Goal: Information Seeking & Learning: Learn about a topic

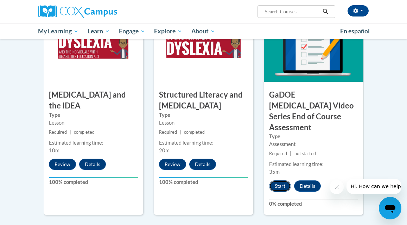
click at [284, 181] on button "Start" at bounding box center [280, 186] width 22 height 11
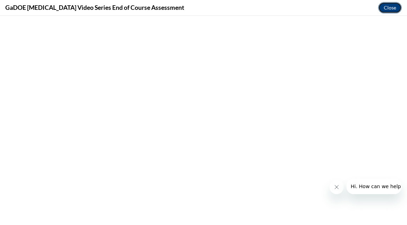
click at [390, 7] on button "Close" at bounding box center [390, 7] width 24 height 11
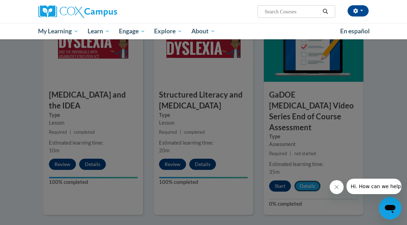
click at [303, 181] on button "Details" at bounding box center [307, 186] width 27 height 11
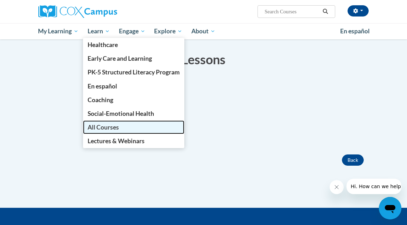
click at [104, 128] on span "All Courses" at bounding box center [103, 127] width 31 height 7
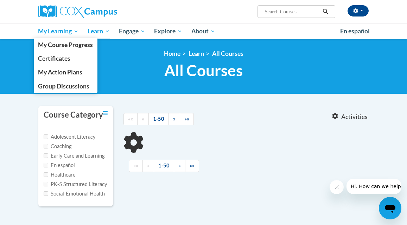
click at [52, 35] on span "My Learning" at bounding box center [58, 31] width 40 height 8
click at [52, 32] on span "My Learning" at bounding box center [58, 31] width 40 height 8
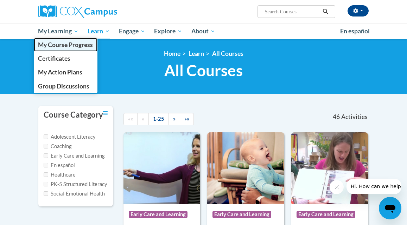
click at [54, 45] on span "My Course Progress" at bounding box center [65, 44] width 55 height 7
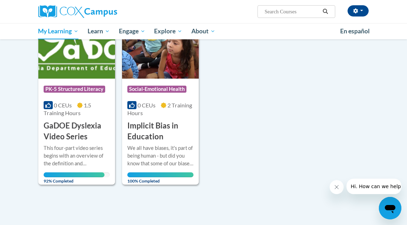
scroll to position [122, 0]
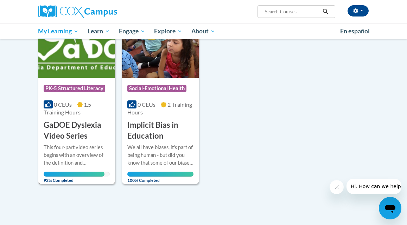
click at [83, 134] on h3 "GaDOE Dyslexia Video Series" at bounding box center [77, 131] width 66 height 22
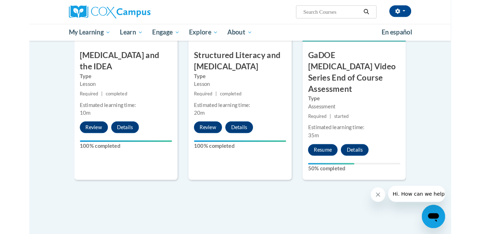
scroll to position [435, 0]
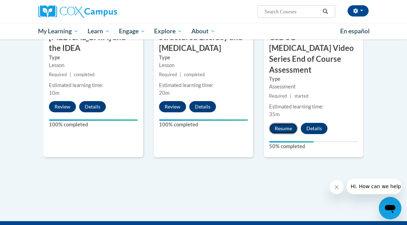
click at [283, 123] on button "Resume" at bounding box center [283, 128] width 28 height 11
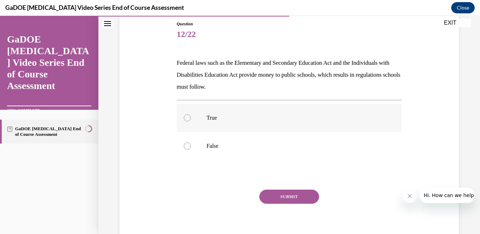
scroll to position [76, 0]
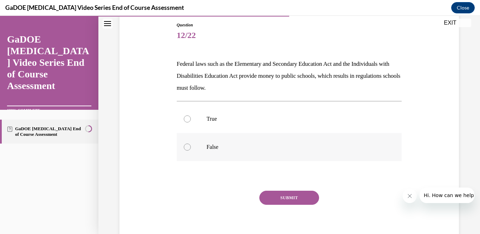
click at [192, 156] on label "False" at bounding box center [289, 147] width 225 height 28
click at [191, 150] on input "False" at bounding box center [187, 146] width 7 height 7
radio input "true"
click at [270, 202] on button "SUBMIT" at bounding box center [289, 198] width 60 height 14
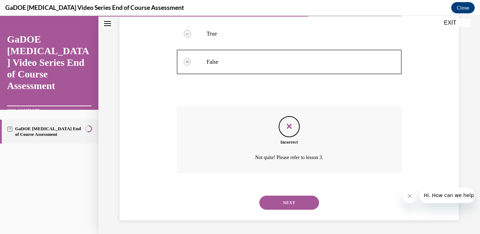
scroll to position [161, 0]
click at [302, 204] on button "NEXT" at bounding box center [289, 202] width 60 height 14
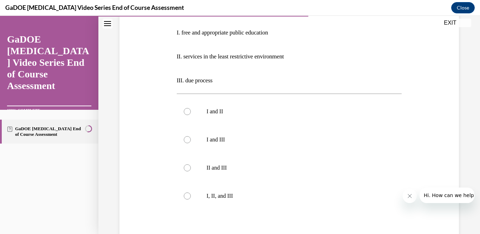
scroll to position [159, 0]
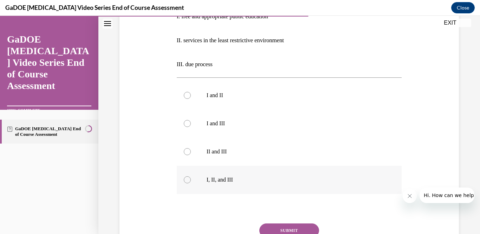
click at [190, 184] on label "I, II, and III" at bounding box center [289, 180] width 225 height 28
click at [190, 183] on input "I, II, and III" at bounding box center [187, 179] width 7 height 7
radio input "true"
click at [284, 225] on button "SUBMIT" at bounding box center [289, 230] width 60 height 14
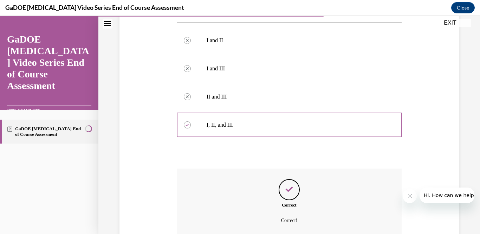
scroll to position [277, 0]
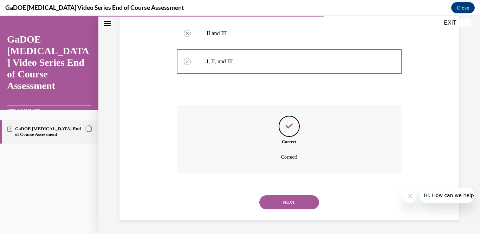
click at [289, 201] on button "NEXT" at bounding box center [289, 202] width 60 height 14
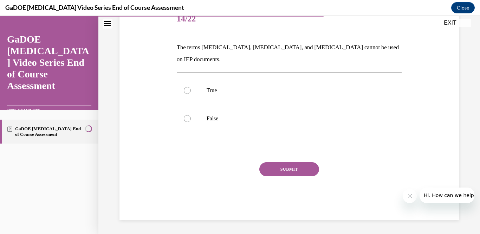
scroll to position [78, 0]
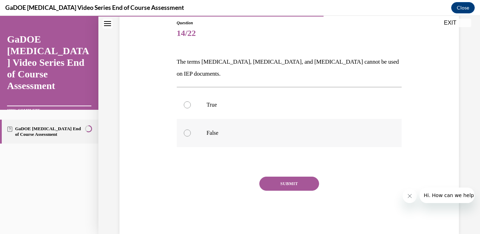
click at [190, 124] on label "False" at bounding box center [289, 133] width 225 height 28
click at [190, 129] on input "False" at bounding box center [187, 132] width 7 height 7
radio input "true"
click at [286, 177] on button "SUBMIT" at bounding box center [289, 184] width 60 height 14
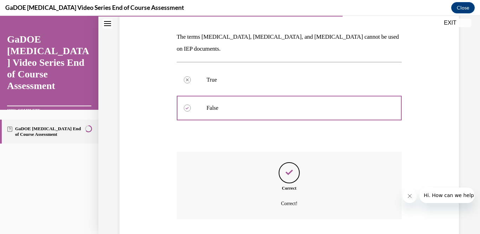
scroll to position [137, 0]
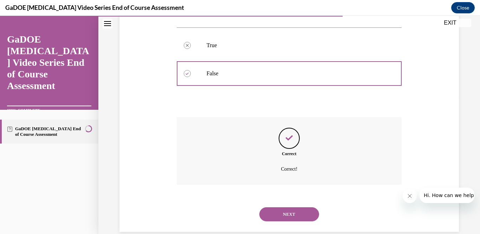
click at [284, 207] on button "NEXT" at bounding box center [289, 214] width 60 height 14
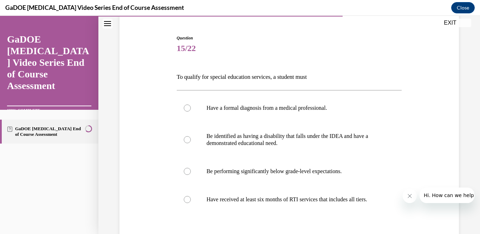
scroll to position [70, 0]
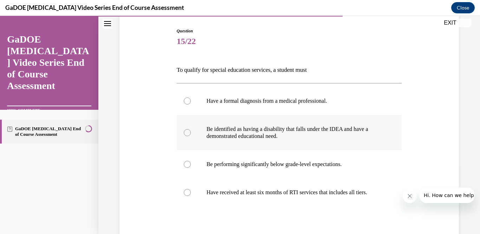
click at [191, 132] on label "Be identified as having a disability that falls under the IDEA and have a demon…" at bounding box center [289, 132] width 225 height 35
click at [191, 132] on input "Be identified as having a disability that falls under the IDEA and have a demon…" at bounding box center [187, 132] width 7 height 7
radio input "true"
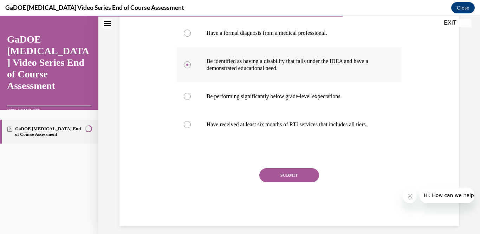
scroll to position [137, 0]
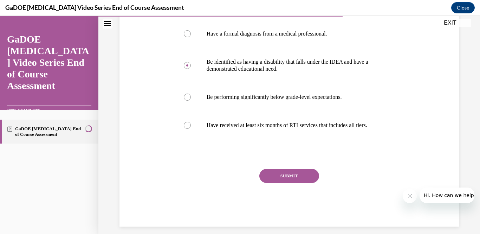
click at [292, 177] on button "SUBMIT" at bounding box center [289, 176] width 60 height 14
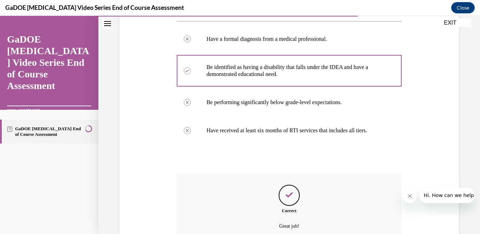
scroll to position [201, 0]
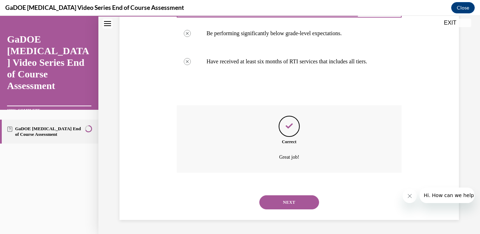
click at [276, 207] on button "NEXT" at bounding box center [289, 202] width 60 height 14
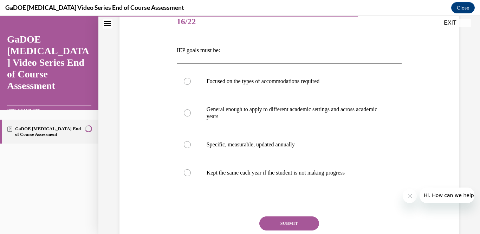
scroll to position [91, 0]
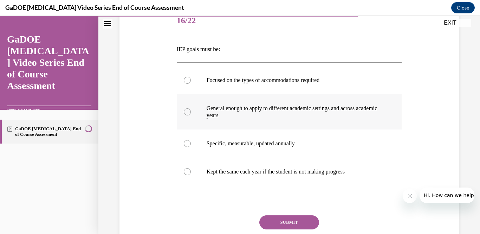
click at [184, 110] on div at bounding box center [187, 111] width 7 height 7
click at [184, 110] on input "General enough to apply to different academic settings and across academic years" at bounding box center [187, 111] width 7 height 7
radio input "true"
click at [271, 222] on button "SUBMIT" at bounding box center [289, 222] width 60 height 14
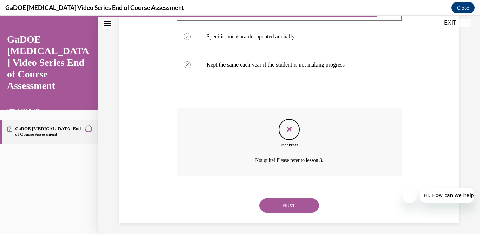
scroll to position [201, 0]
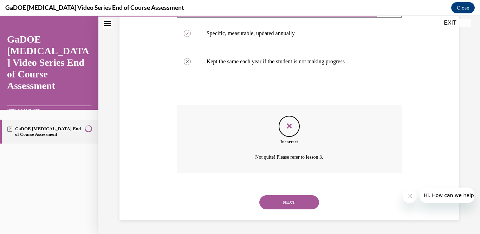
click at [268, 203] on button "NEXT" at bounding box center [289, 202] width 60 height 14
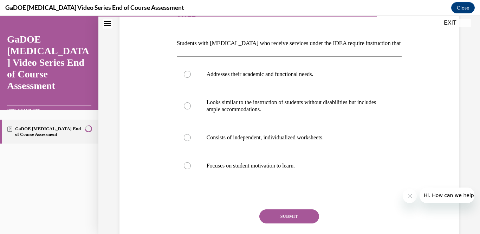
scroll to position [98, 0]
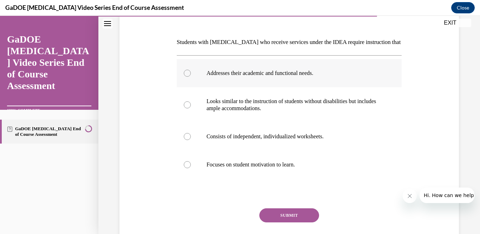
click at [188, 76] on div at bounding box center [187, 73] width 7 height 7
click at [188, 76] on input "Addresses their academic and functional needs." at bounding box center [187, 73] width 7 height 7
radio input "true"
click at [280, 213] on button "SUBMIT" at bounding box center [289, 215] width 60 height 14
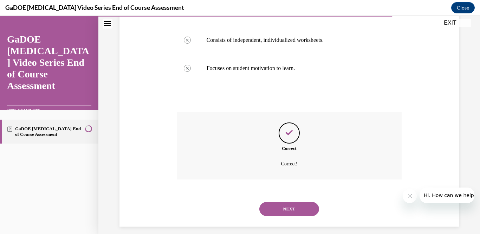
scroll to position [201, 0]
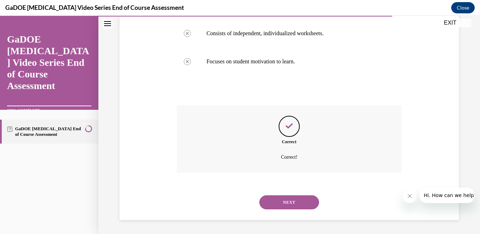
click at [277, 202] on button "NEXT" at bounding box center [289, 202] width 60 height 14
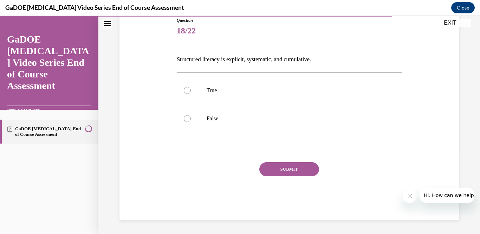
scroll to position [78, 0]
